Goal: Transaction & Acquisition: Download file/media

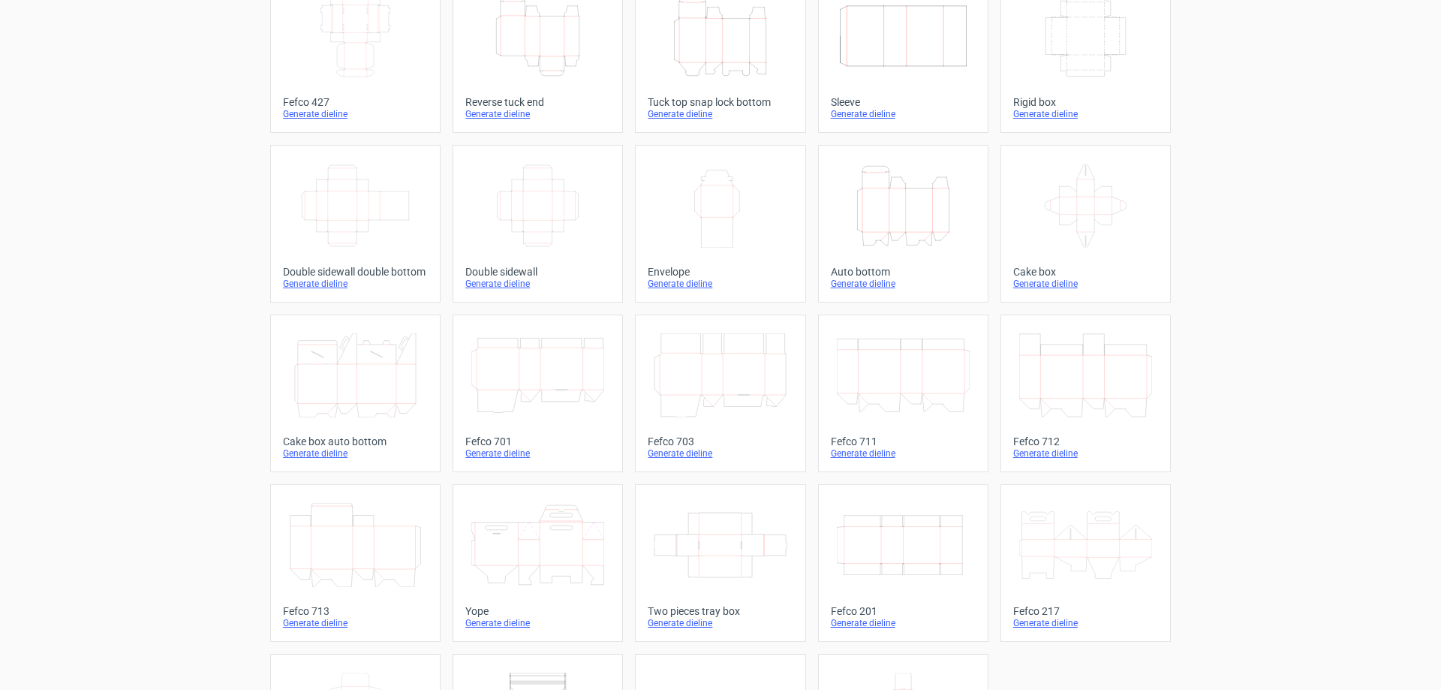
scroll to position [248, 0]
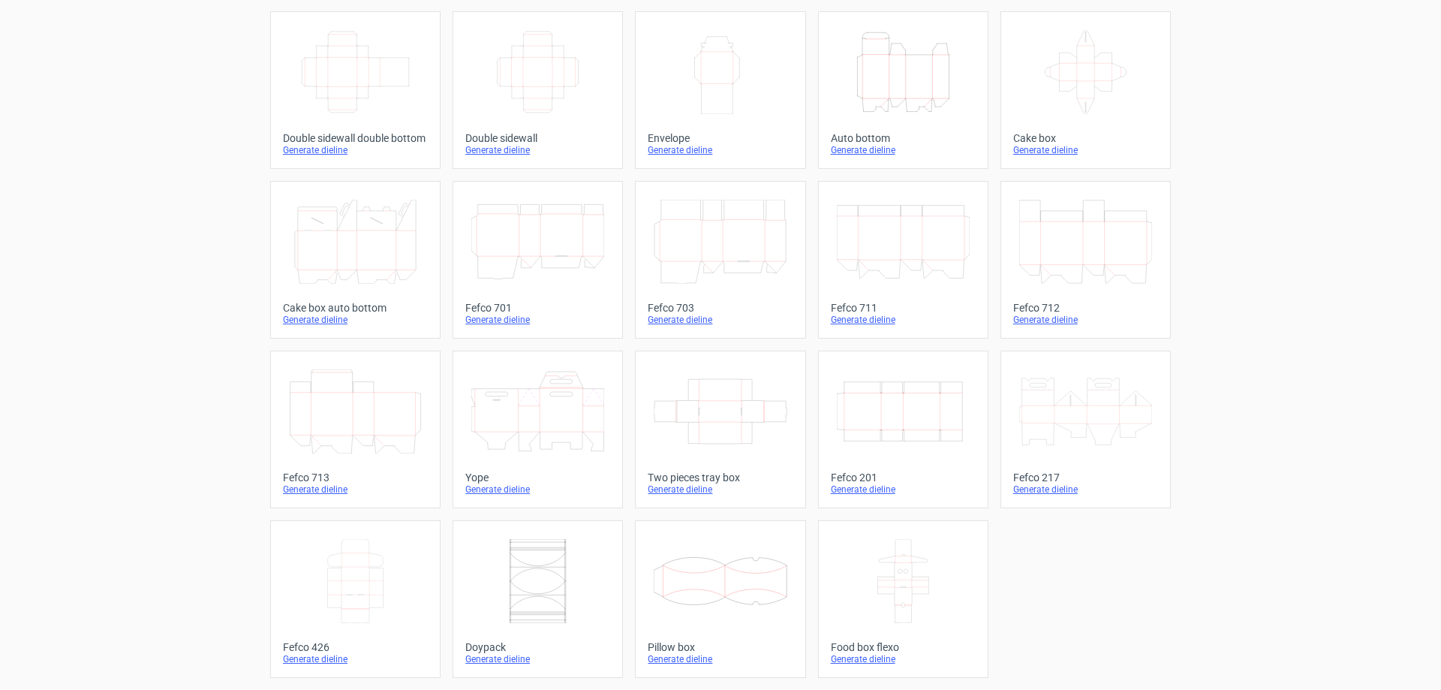
click at [496, 417] on icon at bounding box center [537, 411] width 133 height 84
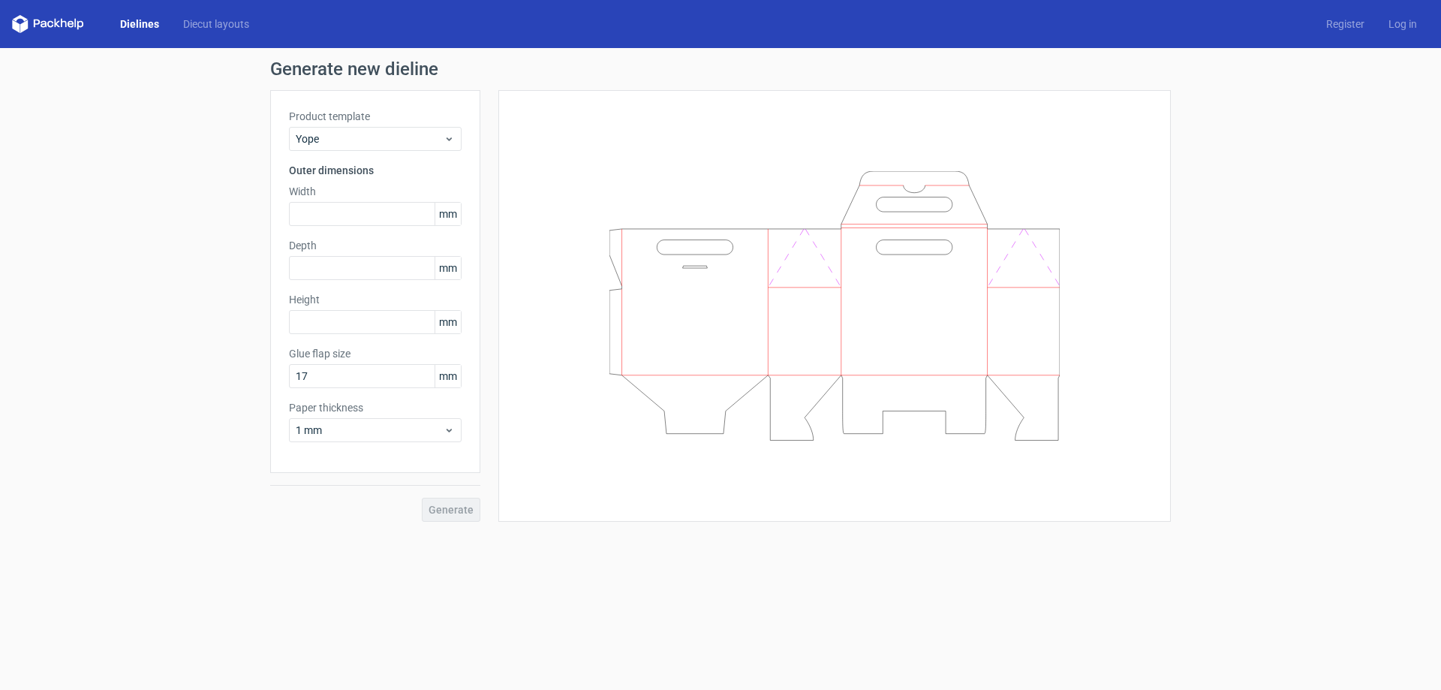
click at [130, 19] on link "Dielines" at bounding box center [139, 24] width 63 height 15
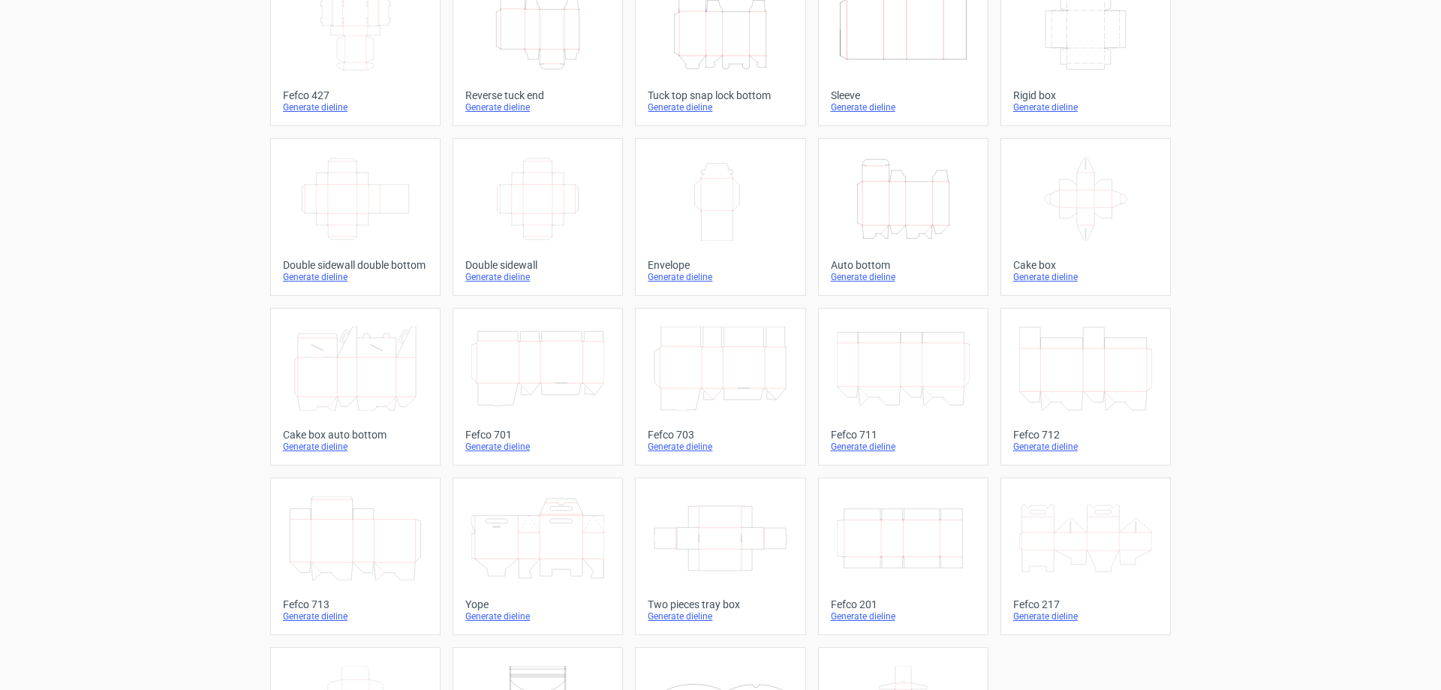
scroll to position [248, 0]
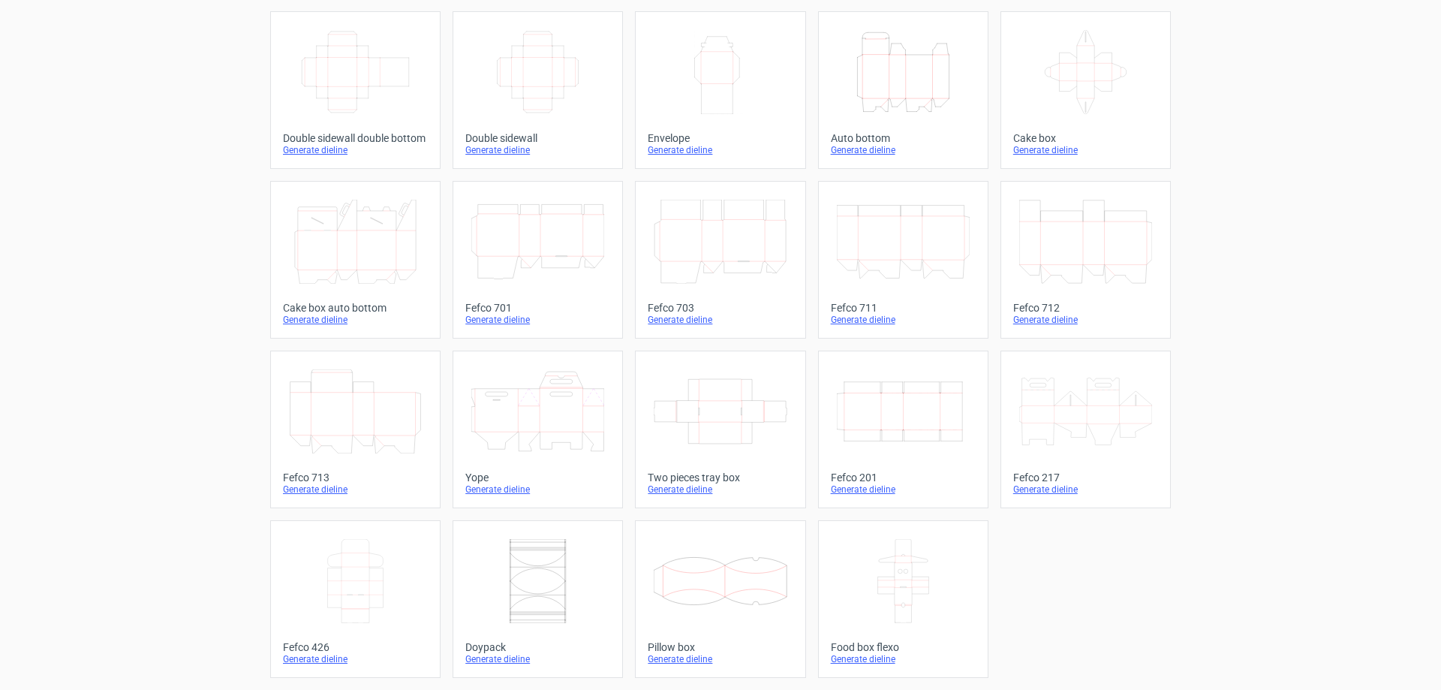
click at [1097, 416] on icon at bounding box center [1085, 411] width 133 height 84
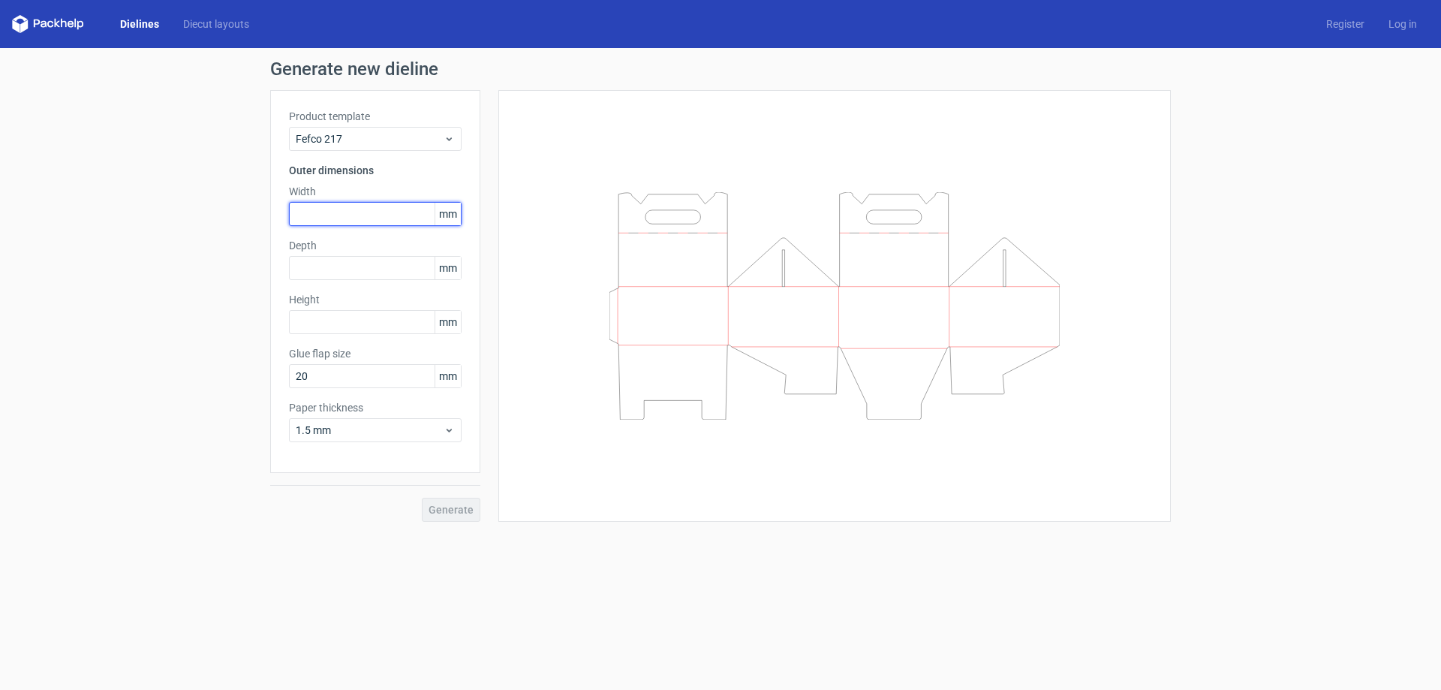
click at [344, 216] on input "text" at bounding box center [375, 214] width 173 height 24
type input "180"
type input "105"
type input "150"
click at [458, 511] on span "Generate" at bounding box center [450, 509] width 45 height 11
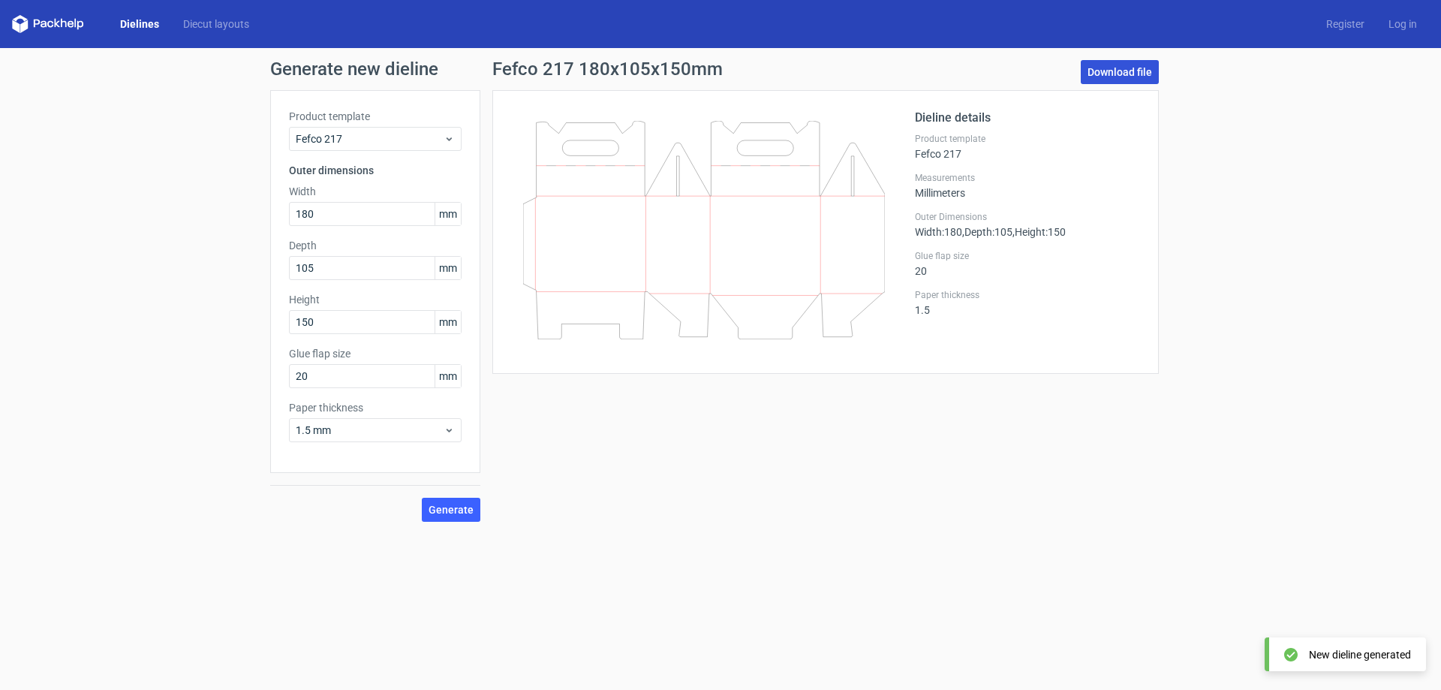
click at [1137, 72] on link "Download file" at bounding box center [1119, 72] width 78 height 24
